Goal: Feedback & Contribution: Submit feedback/report problem

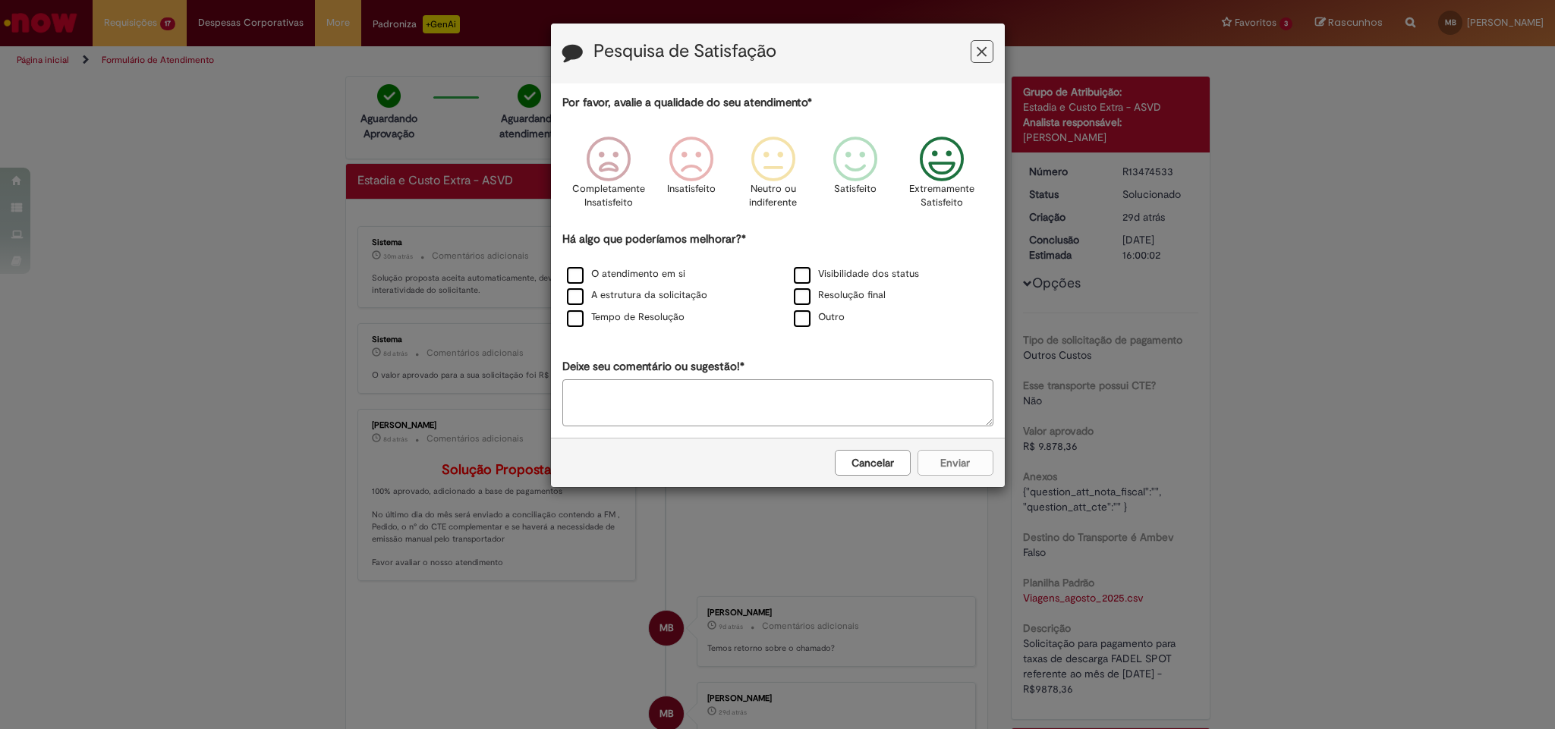
click at [925, 164] on icon "Feedback" at bounding box center [941, 160] width 57 height 46
click at [601, 273] on label "O atendimento em si" at bounding box center [626, 274] width 118 height 14
click at [596, 299] on label "A estrutura da solicitação" at bounding box center [637, 295] width 140 height 14
click at [592, 315] on label "Tempo de Resolução" at bounding box center [626, 317] width 118 height 14
click at [813, 280] on label "Visibilidade dos status" at bounding box center [856, 274] width 125 height 14
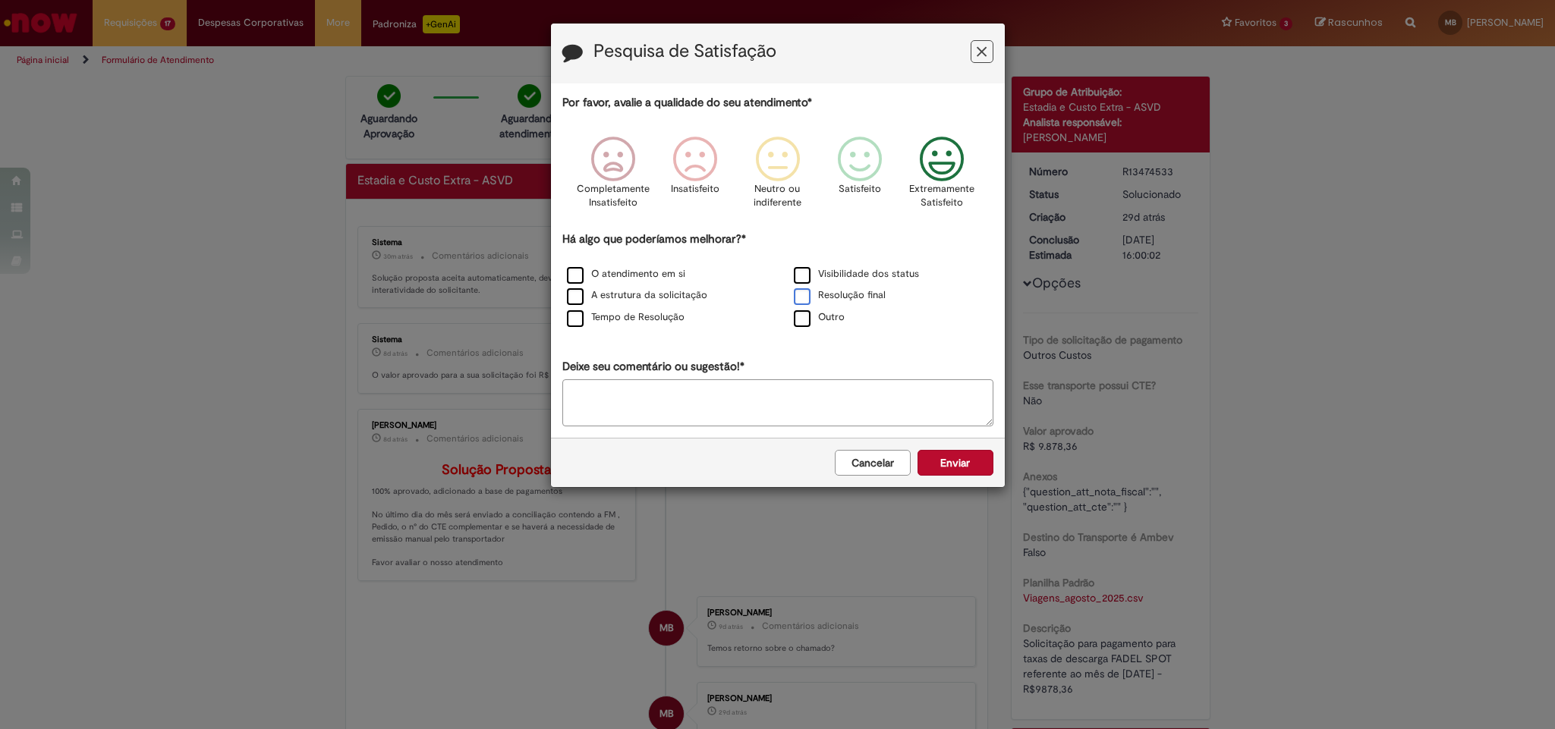
click at [808, 303] on label "Resolução final" at bounding box center [840, 295] width 92 height 14
click at [804, 329] on div "Outro" at bounding box center [891, 318] width 227 height 22
click at [817, 325] on label "Outro" at bounding box center [819, 317] width 51 height 14
click at [843, 412] on textarea "Deixe seu comentário ou sugestão!*" at bounding box center [777, 402] width 431 height 47
type textarea "**"
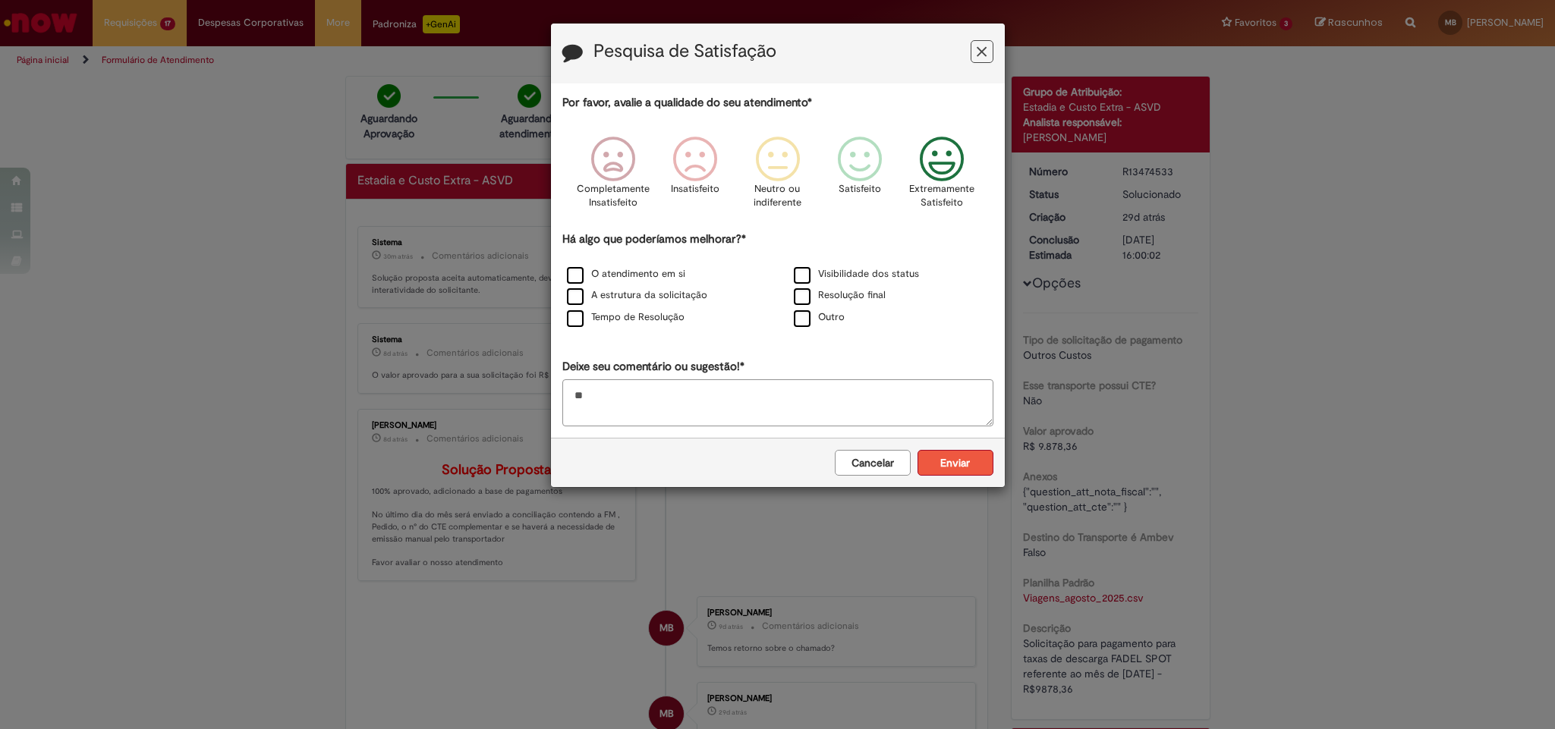
click at [973, 476] on button "Enviar" at bounding box center [955, 463] width 76 height 26
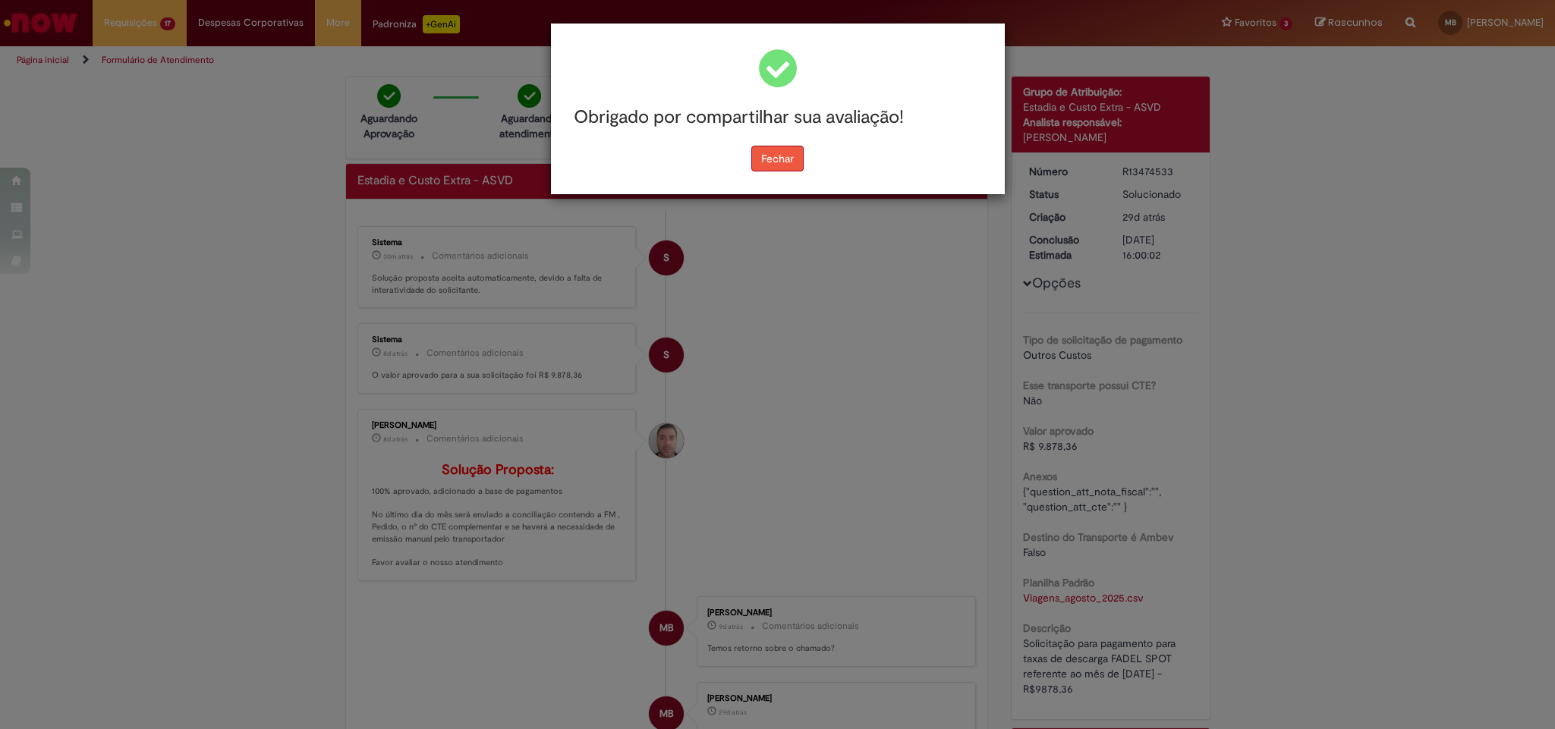
click at [781, 160] on button "Fechar" at bounding box center [777, 159] width 52 height 26
